Goal: Browse casually

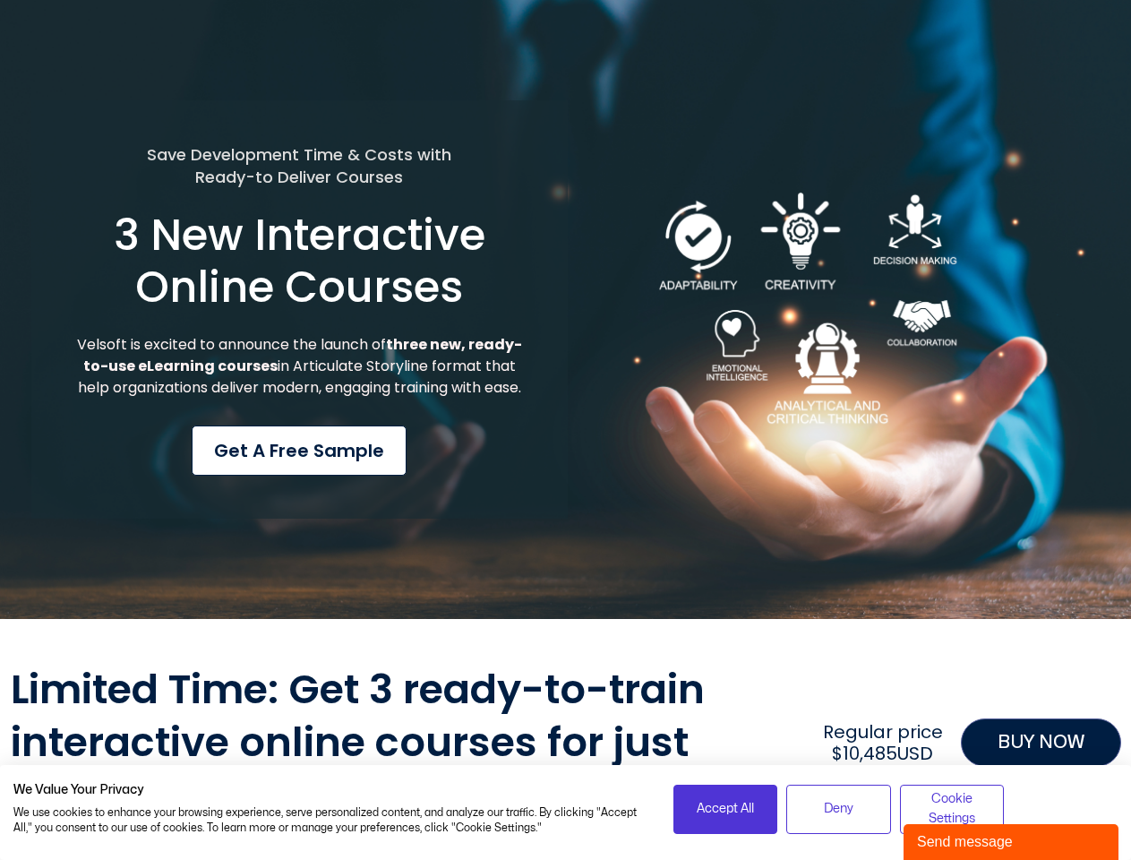
click at [565, 430] on div "Save Development Time & Costs with Ready-to Deliver Courses 3 New Interactive O…" at bounding box center [299, 309] width 537 height 419
click at [726, 809] on span "Accept All" at bounding box center [725, 809] width 57 height 20
click at [838, 809] on span "Deny" at bounding box center [839, 809] width 30 height 20
click at [952, 809] on span "Cookie Settings" at bounding box center [953, 809] width 82 height 40
click at [1011, 842] on div "Send message" at bounding box center [1011, 841] width 188 height 21
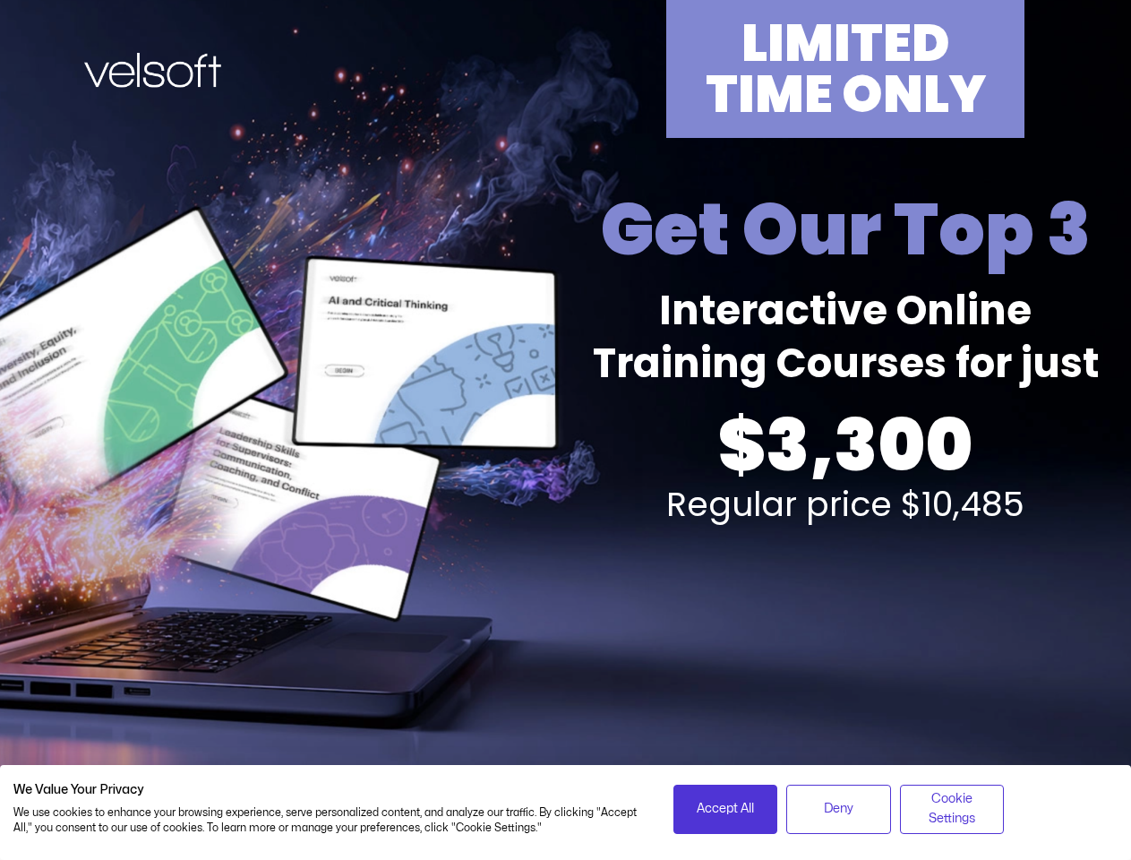
click at [565, 430] on div "LIMITED TIME ONLY Get Our Top 3 Interactive Online Training Courses for just $3…" at bounding box center [566, 395] width 1111 height 791
click at [726, 809] on span "Accept All" at bounding box center [725, 809] width 57 height 20
